Goal: Check status: Check status

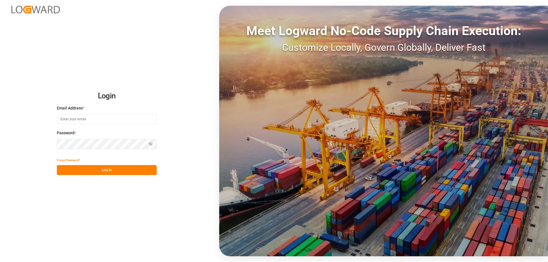
click at [74, 121] on input at bounding box center [107, 119] width 100 height 10
type input "[EMAIL_ADDRESS][DOMAIN_NAME]"
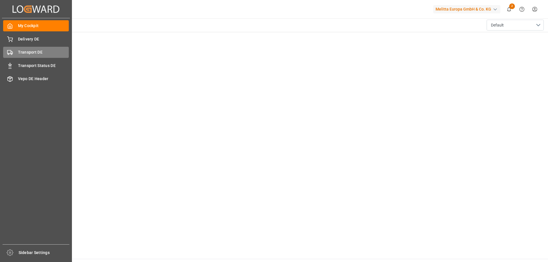
click at [14, 54] on div "Transport DE Transport DE" at bounding box center [36, 52] width 66 height 11
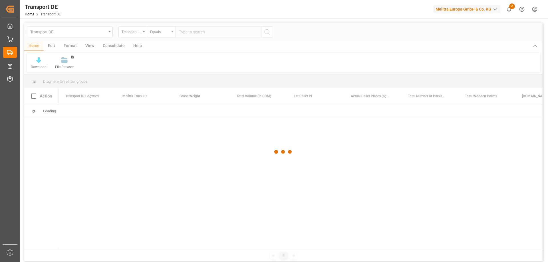
click at [192, 31] on div at bounding box center [283, 152] width 518 height 259
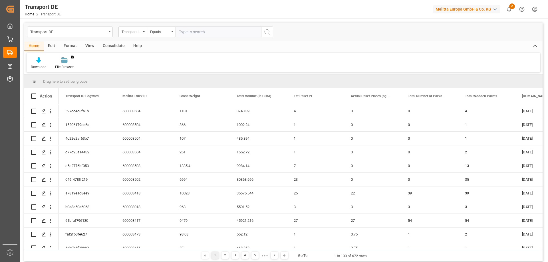
click at [192, 32] on input "text" at bounding box center [219, 32] width 86 height 11
paste input "fcc154ff4bad"
type input "fcc154ff4bad"
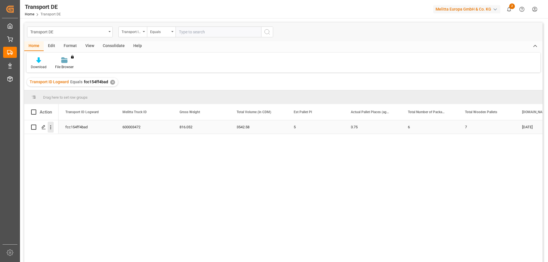
click at [51, 126] on icon "open menu" at bounding box center [51, 127] width 6 height 6
click at [65, 136] on div "Open in new tab" at bounding box center [83, 140] width 71 height 12
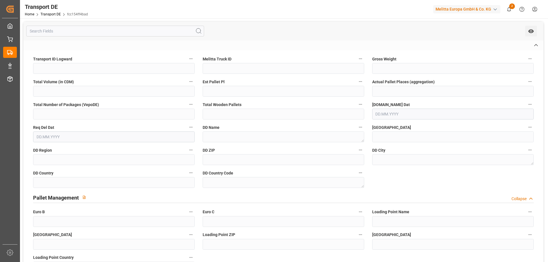
type input "fcc154ff4bad"
type input "600003472"
type textarea "Georg Jos. Kaes GmbH"
type input "Am Ring 15"
type input "87665"
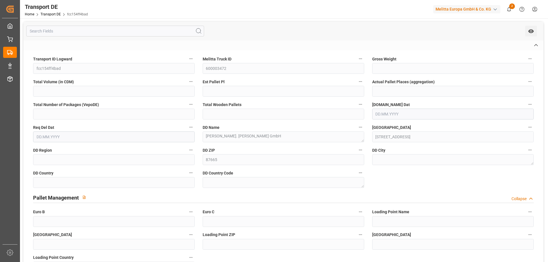
type textarea "Mauerstetten"
type input "DE"
type input "Rhenus Retail Services GmbH"
type input "Hans-Böckler-Strasse 37"
type input "32423"
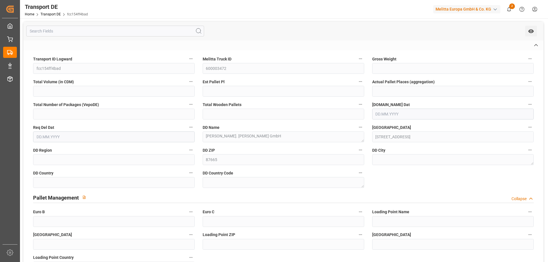
type input "Minden"
type input "DE"
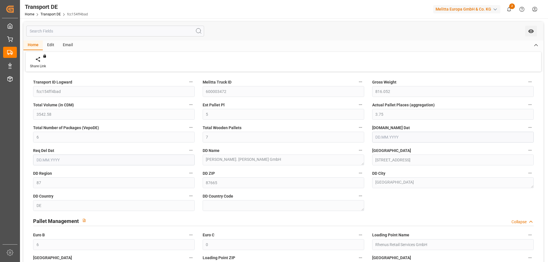
type input "816.052"
type input "3542.58"
type input "5"
type input "3.75"
type input "6"
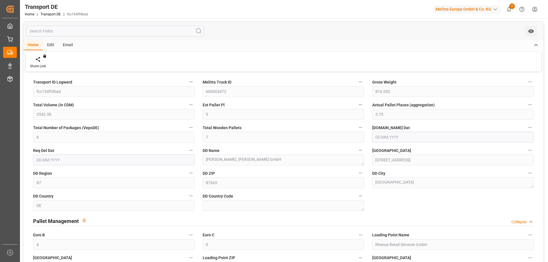
type input "7"
type input "87"
type input "6"
type input "0"
type input "[DATE]"
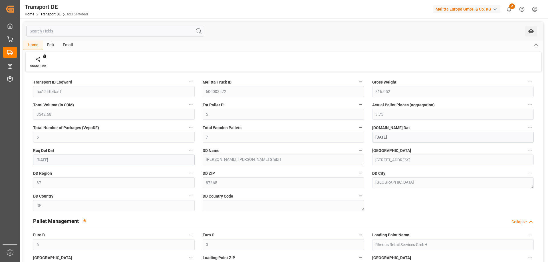
type input "[DATE]"
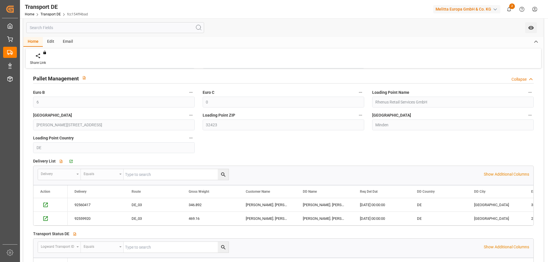
scroll to position [228, 0]
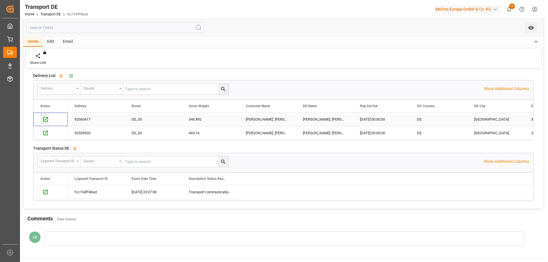
click at [47, 116] on div "Press SPACE to select this row." at bounding box center [44, 119] width 9 height 11
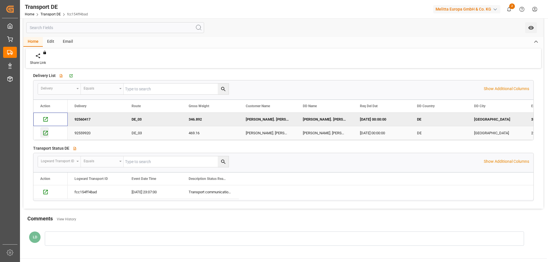
click at [43, 133] on icon "Press SPACE to select this row." at bounding box center [46, 133] width 6 height 6
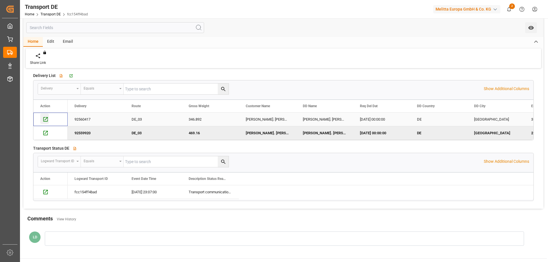
click at [45, 119] on icon "Press SPACE to select this row." at bounding box center [46, 119] width 6 height 6
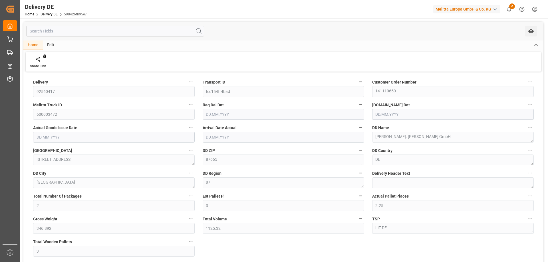
type input "2"
type input "3"
type input "2.25"
type input "346.892"
type input "1125.32"
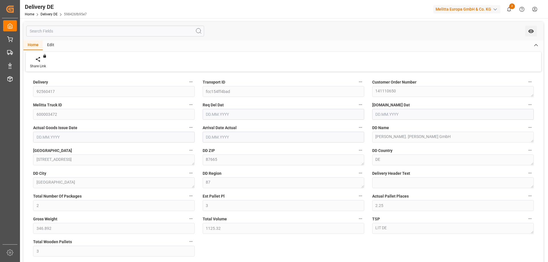
type input "3"
type input "[DATE]"
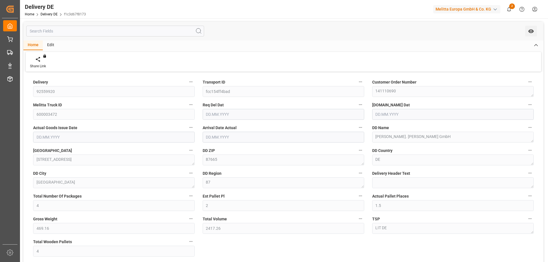
type input "4"
type input "2"
type input "1.5"
type input "469.16"
type input "2417.26"
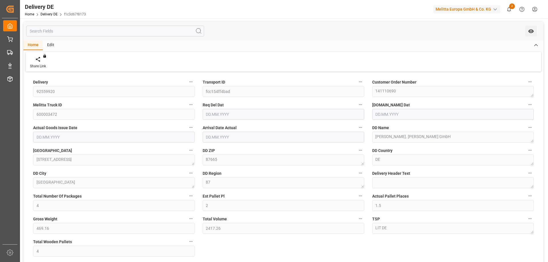
type input "4"
type input "[DATE]"
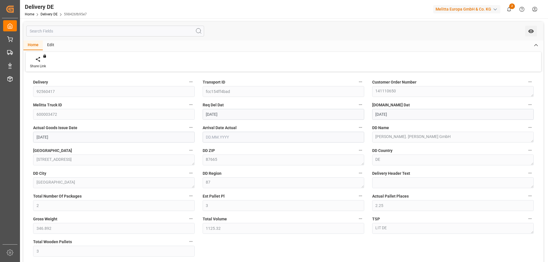
type input "[DATE]"
